Goal: Task Accomplishment & Management: Use online tool/utility

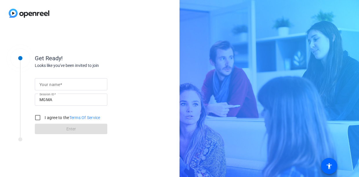
click at [48, 86] on mat-label "Your name" at bounding box center [49, 84] width 21 height 5
click at [48, 86] on input "Your name" at bounding box center [70, 84] width 63 height 7
type input "[PERSON_NAME]"
click at [38, 116] on input "I agree to the Terms Of Service" at bounding box center [38, 118] width 12 height 12
checkbox input "true"
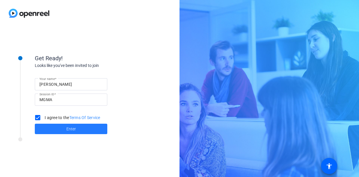
click at [85, 130] on span at bounding box center [71, 129] width 72 height 14
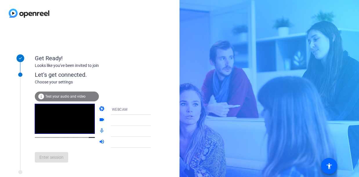
click at [162, 81] on div "Get Ready! Looks like you've been invited to join Let's get connected. Choose y…" at bounding box center [89, 101] width 179 height 151
click at [56, 96] on span "Test your audio and video" at bounding box center [65, 96] width 40 height 4
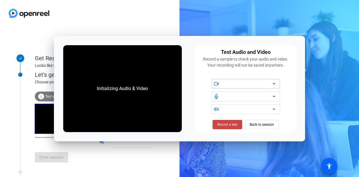
click at [275, 83] on icon at bounding box center [273, 83] width 7 height 7
click at [268, 85] on div at bounding box center [247, 83] width 49 height 7
click at [272, 85] on icon at bounding box center [273, 83] width 7 height 7
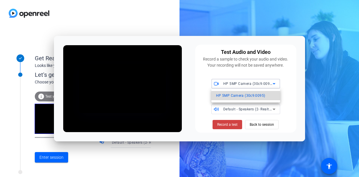
click at [249, 95] on span "HP 5MP Camera (30c9:0095)" at bounding box center [240, 95] width 49 height 7
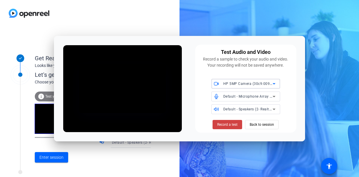
click at [250, 96] on span "Default - Microphone Array (2- Intel® Smart Sound Technology for Digital Microp…" at bounding box center [297, 96] width 148 height 5
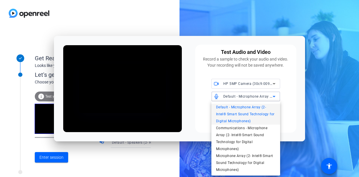
click at [266, 120] on span "Default - Microphone Array (2- Intel® Smart Sound Technology for Digital Microp…" at bounding box center [245, 114] width 59 height 21
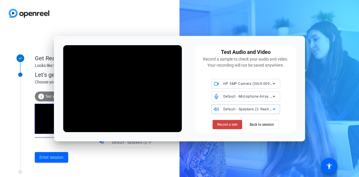
click at [260, 110] on span "Default - Speakers (2- Realtek(R) Audio)" at bounding box center [256, 109] width 67 height 5
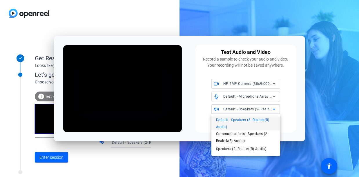
click at [259, 120] on span "Default - Speakers (2- Realtek(R) Audio)" at bounding box center [245, 124] width 59 height 14
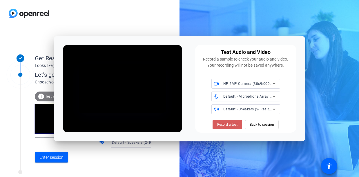
click at [235, 126] on span "Record a test" at bounding box center [227, 124] width 20 height 5
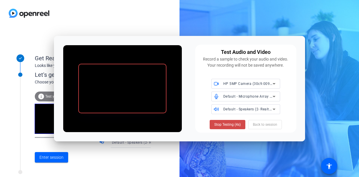
click at [231, 124] on span "Stop Testing (4s)" at bounding box center [227, 124] width 26 height 5
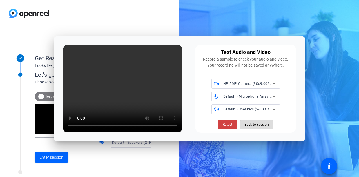
click at [262, 124] on span "Back to session" at bounding box center [256, 124] width 24 height 11
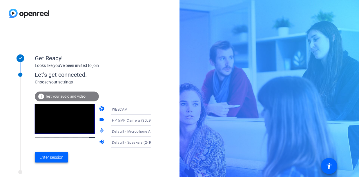
drag, startPoint x: 58, startPoint y: 159, endPoint x: 52, endPoint y: 158, distance: 5.3
click at [52, 158] on span "Enter session" at bounding box center [51, 157] width 24 height 6
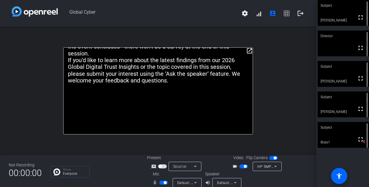
scroll to position [7, 0]
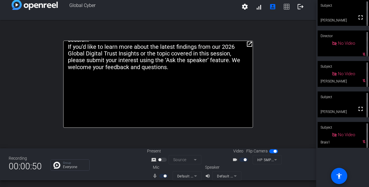
click at [162, 175] on div at bounding box center [164, 176] width 10 height 4
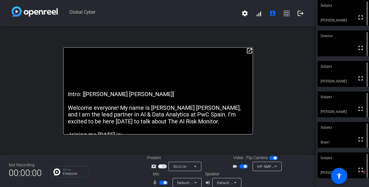
scroll to position [0, 0]
